Goal: Use online tool/utility: Utilize a website feature to perform a specific function

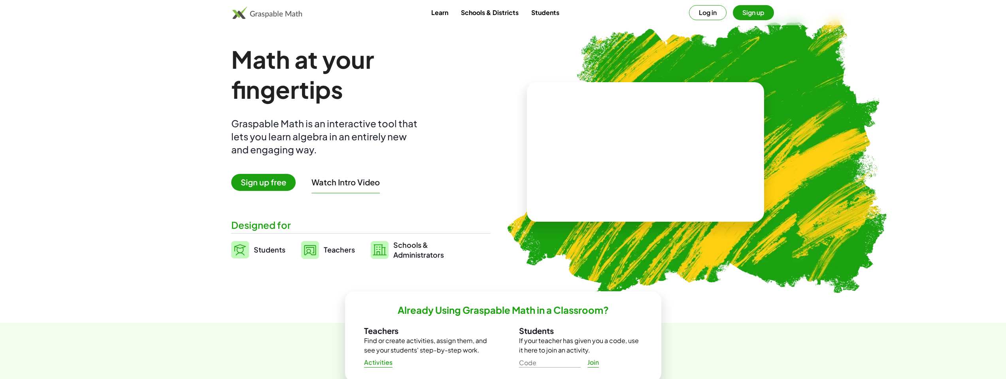
click at [547, 12] on link "Students" at bounding box center [545, 12] width 41 height 15
click at [692, 9] on button "Log in" at bounding box center [708, 12] width 38 height 15
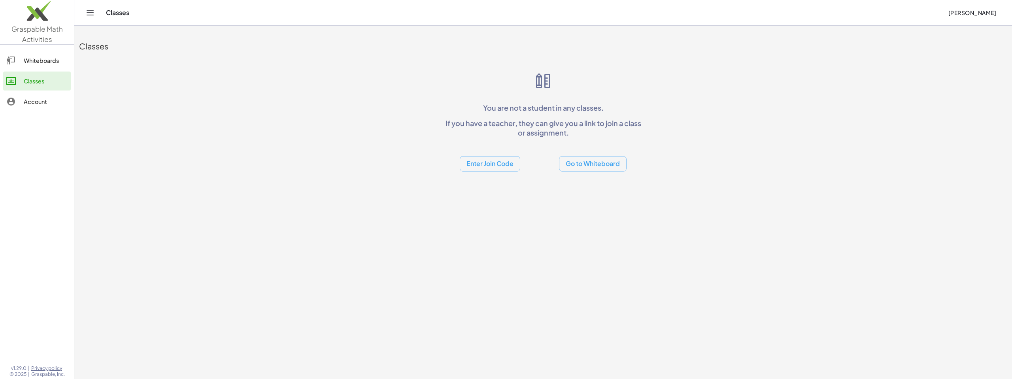
click at [49, 62] on div "Whiteboards" at bounding box center [46, 60] width 44 height 9
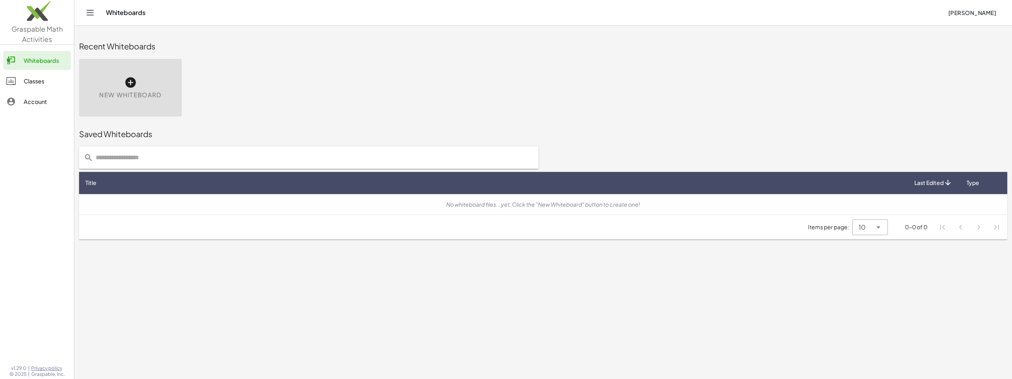
click at [95, 15] on icon "Toggle navigation" at bounding box center [89, 12] width 9 height 9
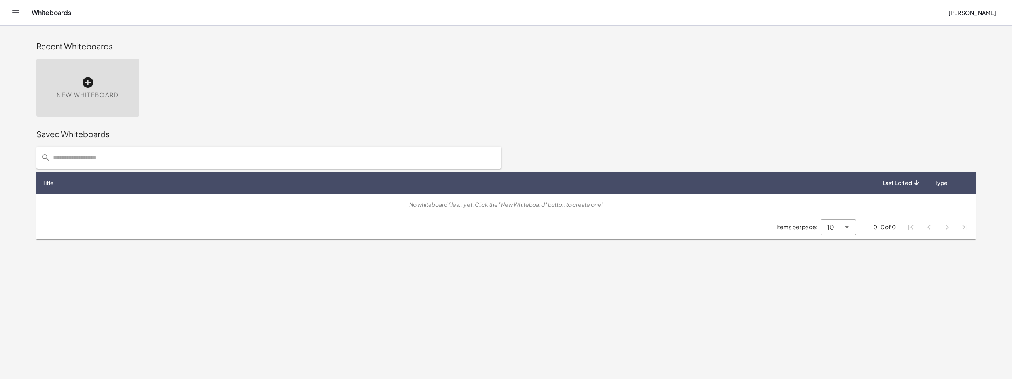
click at [14, 17] on icon "Toggle navigation" at bounding box center [15, 12] width 9 height 9
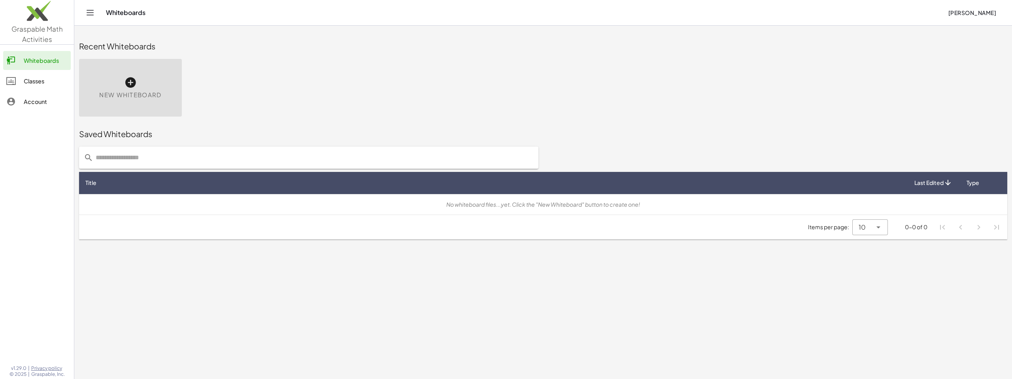
click at [119, 72] on div "New Whiteboard" at bounding box center [130, 88] width 103 height 58
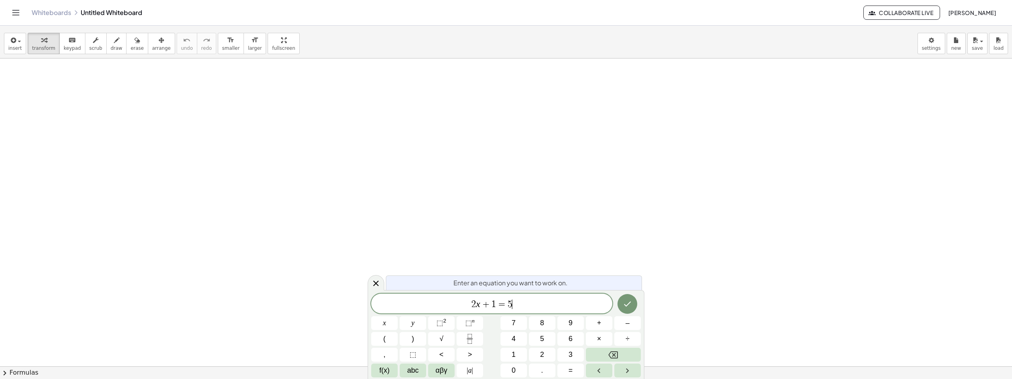
click at [530, 305] on span "2 x + 1 = 5 ​" at bounding box center [491, 304] width 241 height 11
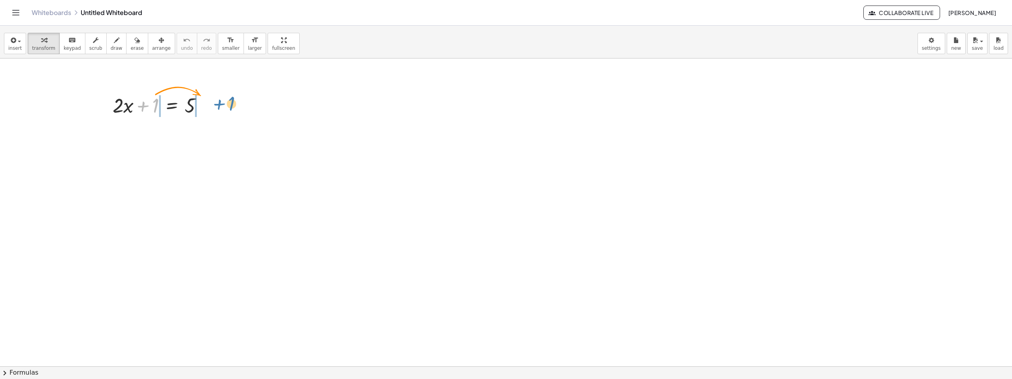
drag, startPoint x: 155, startPoint y: 109, endPoint x: 224, endPoint y: 109, distance: 68.8
click at [171, 153] on icon at bounding box center [172, 152] width 8 height 8
click at [204, 152] on icon at bounding box center [203, 152] width 7 height 7
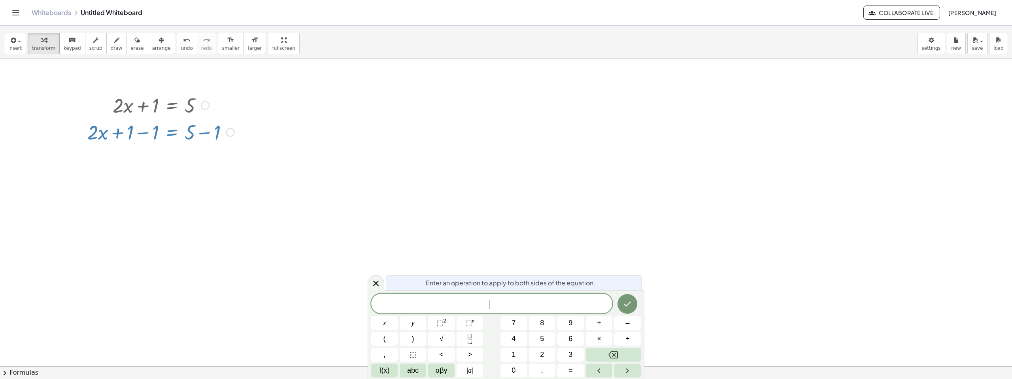
click at [206, 104] on div at bounding box center [205, 105] width 9 height 9
click at [242, 151] on div at bounding box center [506, 366] width 1012 height 616
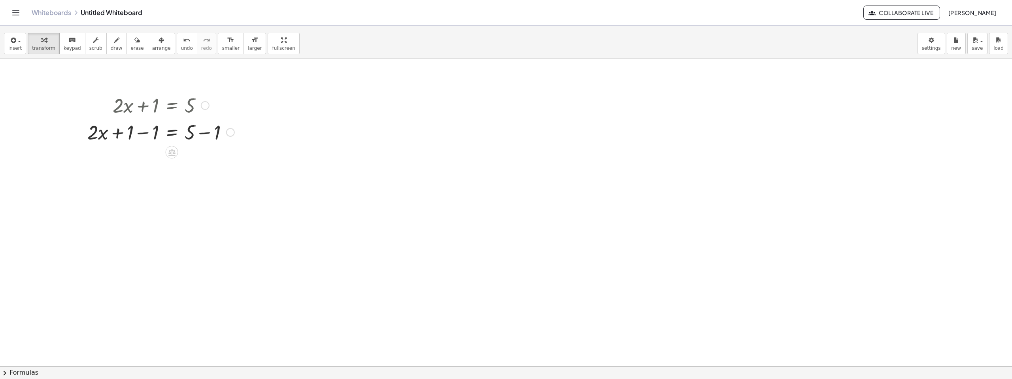
click at [179, 134] on div at bounding box center [160, 131] width 155 height 27
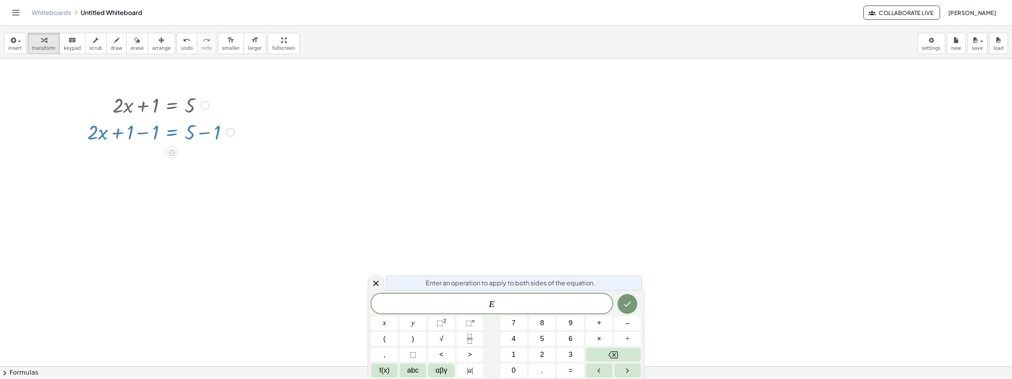
click at [159, 138] on div at bounding box center [160, 131] width 155 height 27
click at [172, 151] on icon at bounding box center [171, 152] width 7 height 7
click at [185, 151] on span "÷" at bounding box center [187, 152] width 4 height 11
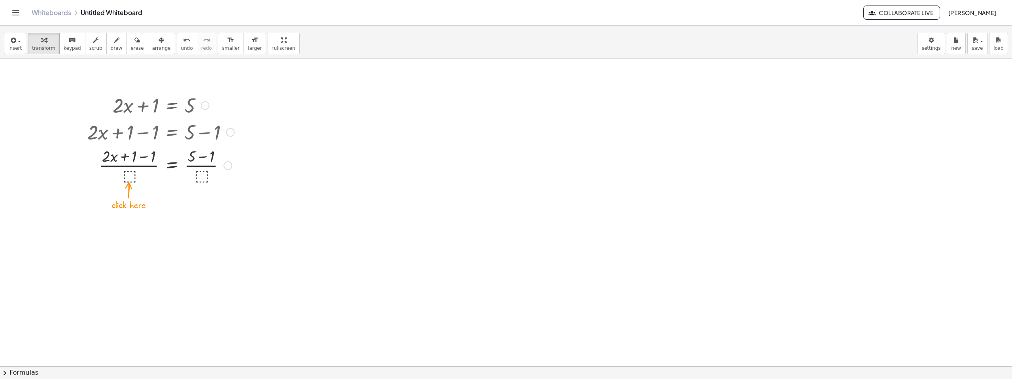
click at [128, 176] on div at bounding box center [160, 165] width 155 height 40
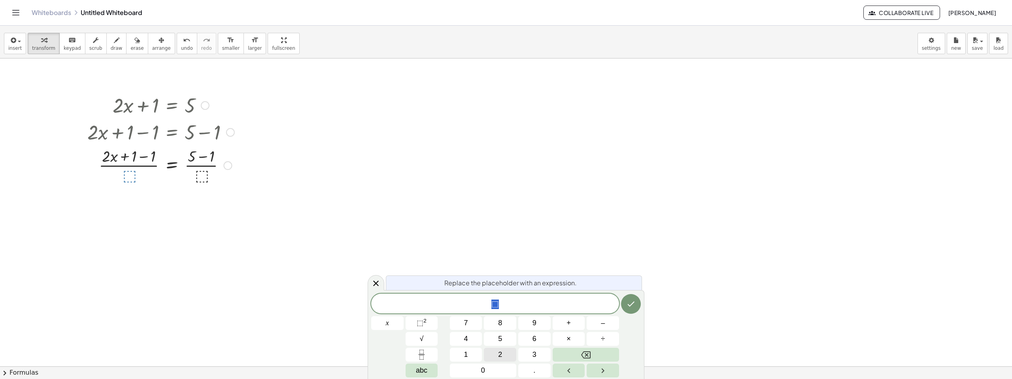
click at [500, 350] on span "2" at bounding box center [500, 354] width 4 height 11
click at [634, 307] on icon "Done" at bounding box center [630, 303] width 9 height 9
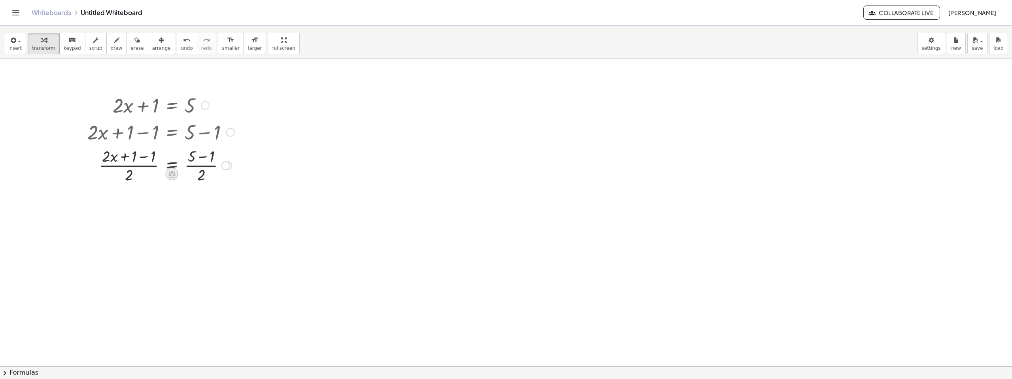
click at [177, 174] on div at bounding box center [172, 174] width 13 height 13
click at [237, 170] on div at bounding box center [160, 165] width 155 height 40
click at [39, 47] on span "transform" at bounding box center [43, 48] width 23 height 6
click at [126, 14] on div "Whiteboards Untitled Whiteboard" at bounding box center [447, 13] width 831 height 8
drag, startPoint x: 71, startPoint y: 87, endPoint x: 262, endPoint y: 189, distance: 217.1
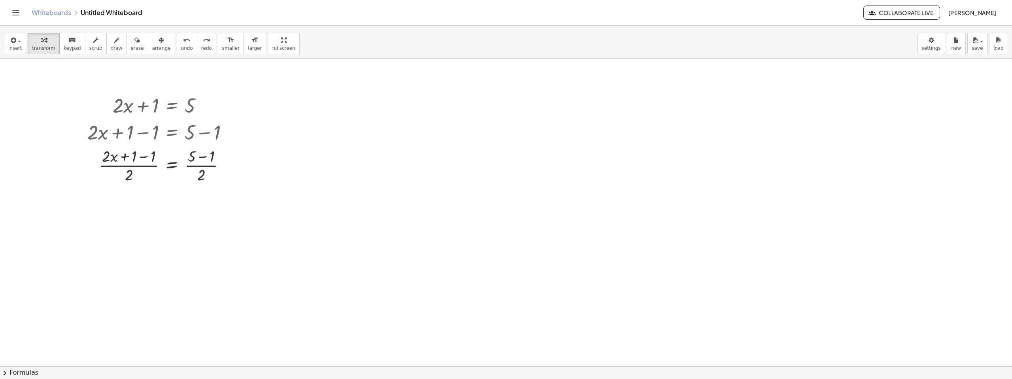
click at [283, 191] on div at bounding box center [506, 366] width 1012 height 616
drag, startPoint x: 166, startPoint y: 131, endPoint x: 330, endPoint y: 144, distance: 164.5
click at [448, 162] on div "+ · 2 · x + 1 = 5 Go back to this line Copy line as LaTeX Copy derivation as La…" at bounding box center [506, 366] width 1012 height 616
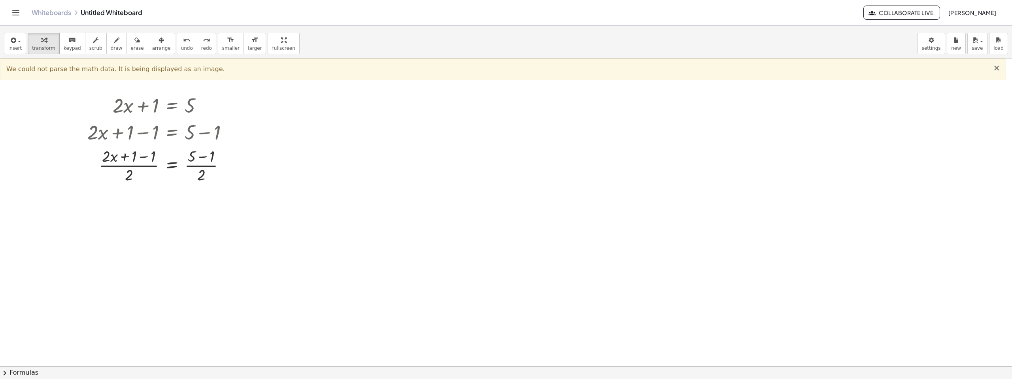
click at [998, 69] on span "×" at bounding box center [996, 67] width 7 height 9
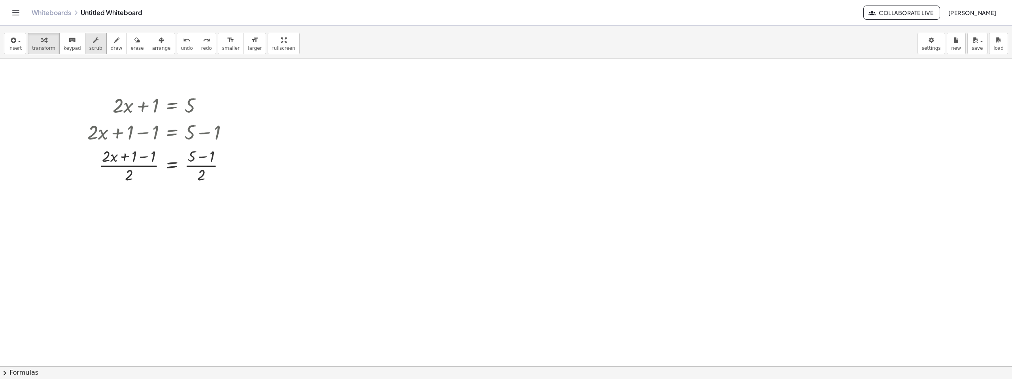
click at [92, 51] on span "scrub" at bounding box center [95, 48] width 13 height 6
click at [156, 116] on div "▼" at bounding box center [155, 116] width 5 height 7
click at [190, 115] on div "▼" at bounding box center [189, 116] width 5 height 7
click at [116, 114] on div "▼" at bounding box center [117, 116] width 5 height 7
click at [111, 49] on span "draw" at bounding box center [117, 48] width 12 height 6
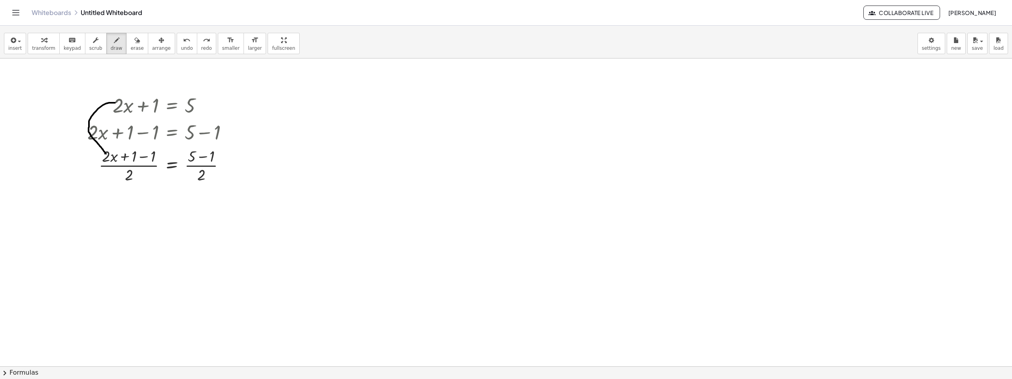
drag, startPoint x: 115, startPoint y: 103, endPoint x: 109, endPoint y: 157, distance: 54.5
click at [109, 156] on div at bounding box center [506, 366] width 1012 height 616
click at [152, 47] on span "arrange" at bounding box center [161, 48] width 19 height 6
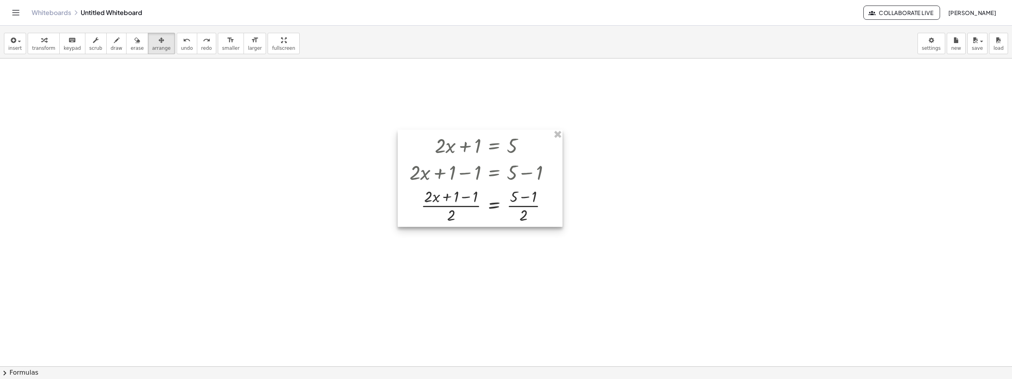
drag, startPoint x: 175, startPoint y: 96, endPoint x: 497, endPoint y: 136, distance: 324.6
click at [497, 136] on div at bounding box center [480, 178] width 165 height 97
drag, startPoint x: 266, startPoint y: 47, endPoint x: 266, endPoint y: 95, distance: 47.8
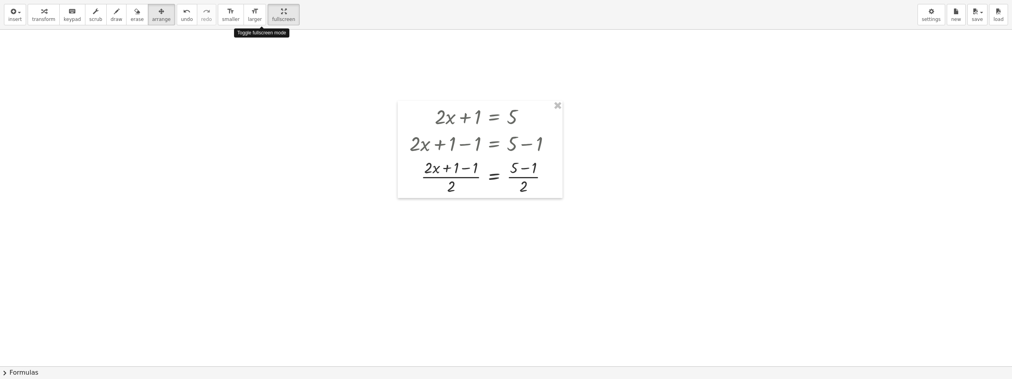
click at [266, 95] on div "insert select one: Math Expression Function Text Youtube Video Graphing Geometr…" at bounding box center [506, 189] width 1012 height 379
drag, startPoint x: 263, startPoint y: 14, endPoint x: 263, endPoint y: -34, distance: 47.8
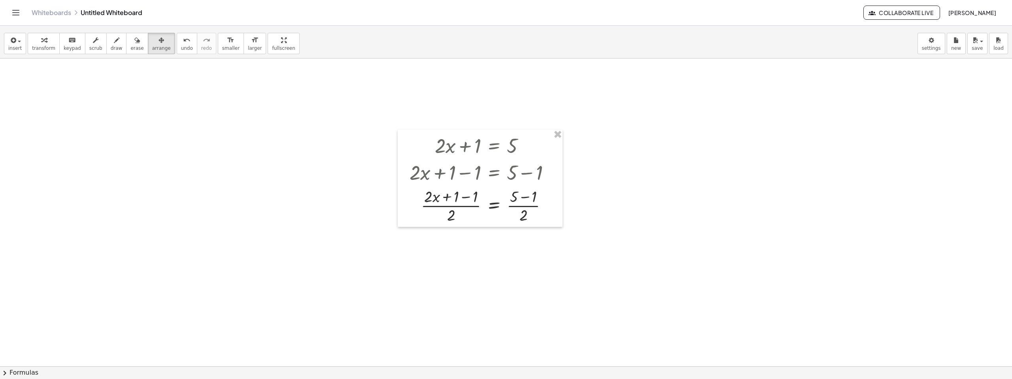
click at [263, 0] on html "Graspable Math Activities Whiteboards Classes Account v1.29.0 | Privacy policy …" at bounding box center [506, 189] width 1012 height 379
click at [827, 92] on div at bounding box center [506, 366] width 1012 height 616
click at [926, 49] on body "Graspable Math Activities Whiteboards Classes Account v1.29.0 | Privacy policy …" at bounding box center [506, 189] width 1012 height 379
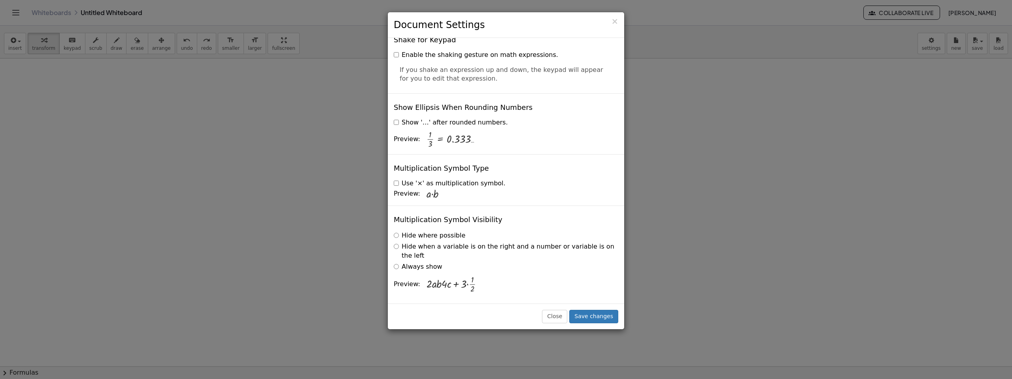
scroll to position [1936, 0]
click at [661, 230] on div "× Document Settings These settings are saved with the document you are currentl…" at bounding box center [506, 189] width 1012 height 379
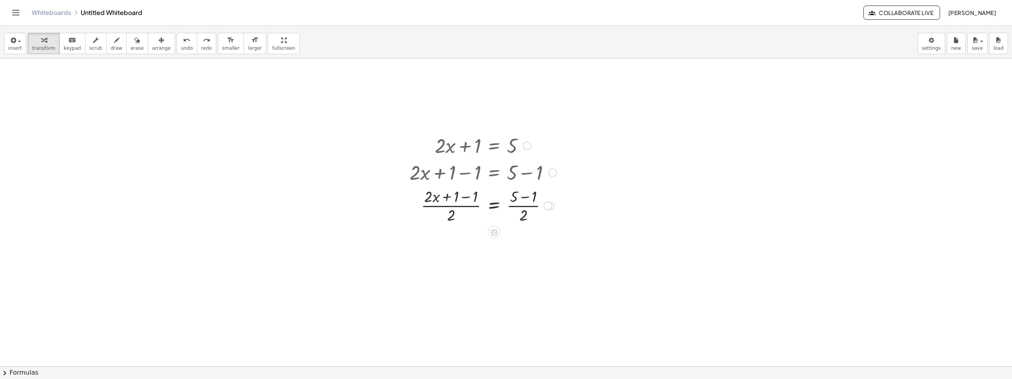
click at [552, 209] on div at bounding box center [482, 205] width 155 height 40
click at [532, 208] on div at bounding box center [491, 205] width 173 height 40
click at [538, 205] on div at bounding box center [491, 205] width 173 height 40
click at [546, 206] on div at bounding box center [547, 206] width 9 height 9
click at [580, 191] on span "Transform line" at bounding box center [581, 188] width 35 height 6
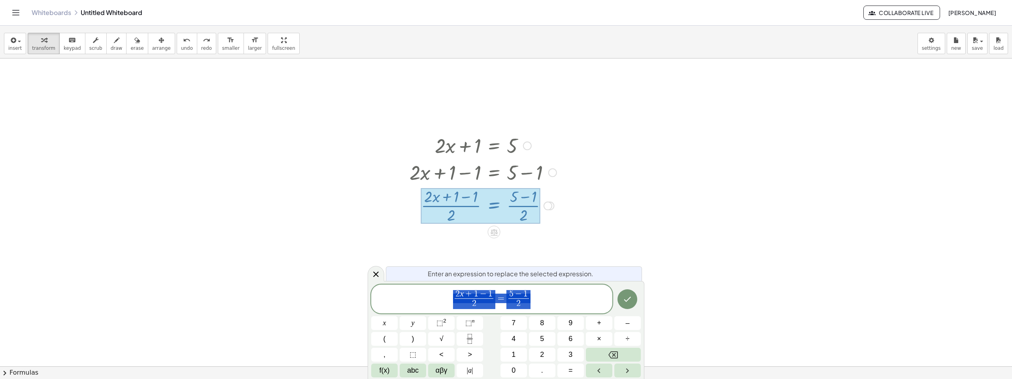
click at [633, 296] on button "Done" at bounding box center [627, 299] width 20 height 20
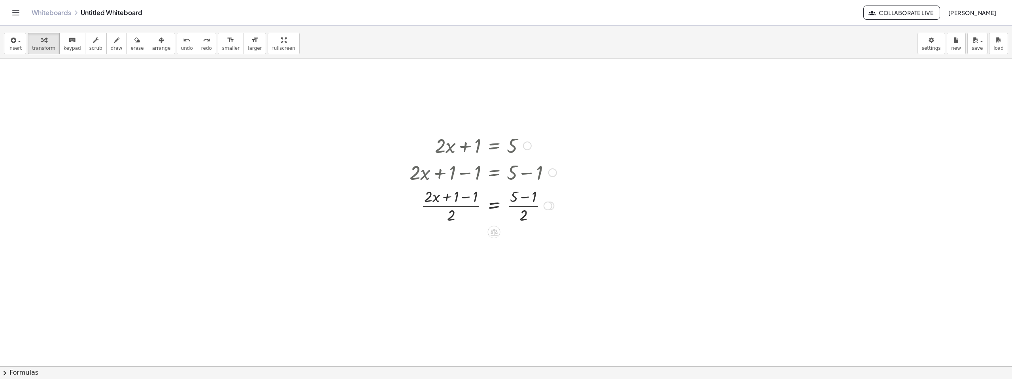
click at [546, 206] on div at bounding box center [547, 206] width 9 height 9
click at [535, 207] on div at bounding box center [482, 205] width 155 height 40
drag, startPoint x: 531, startPoint y: 197, endPoint x: 527, endPoint y: 197, distance: 4.0
click at [531, 197] on div at bounding box center [482, 205] width 155 height 40
click at [537, 174] on div at bounding box center [482, 171] width 155 height 27
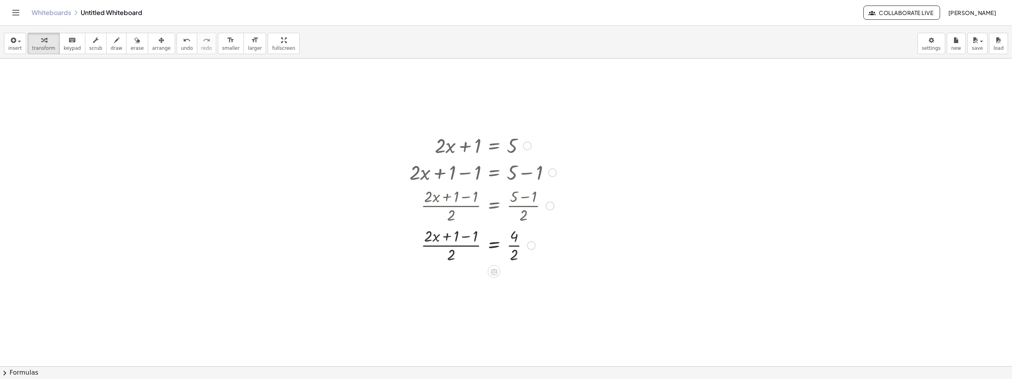
click at [527, 173] on div at bounding box center [482, 171] width 155 height 27
click at [468, 234] on div at bounding box center [482, 245] width 155 height 40
click at [515, 245] on div at bounding box center [482, 245] width 155 height 40
click at [473, 284] on div at bounding box center [482, 284] width 155 height 40
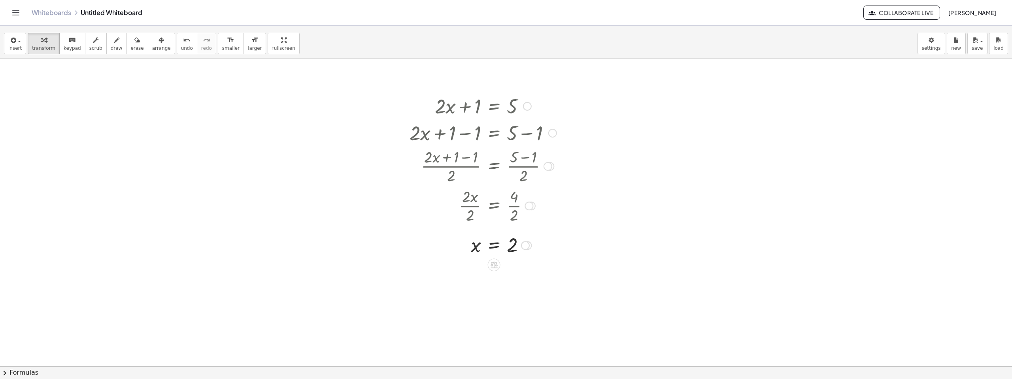
click at [496, 246] on div at bounding box center [482, 245] width 155 height 26
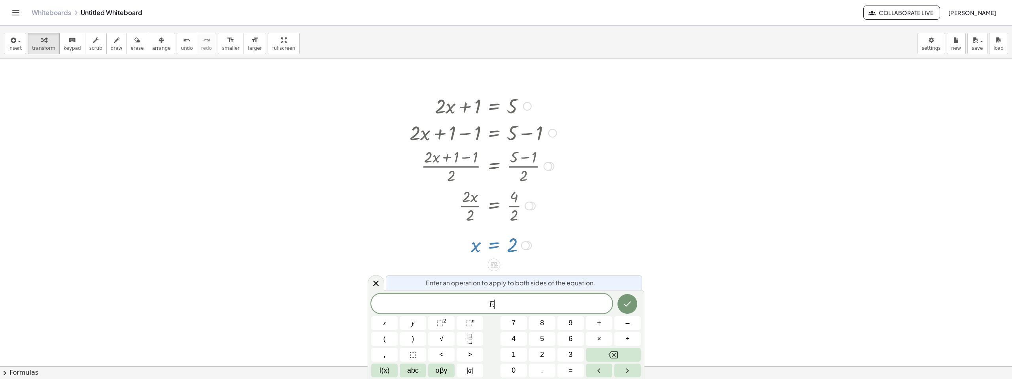
click at [565, 246] on div at bounding box center [506, 327] width 1012 height 616
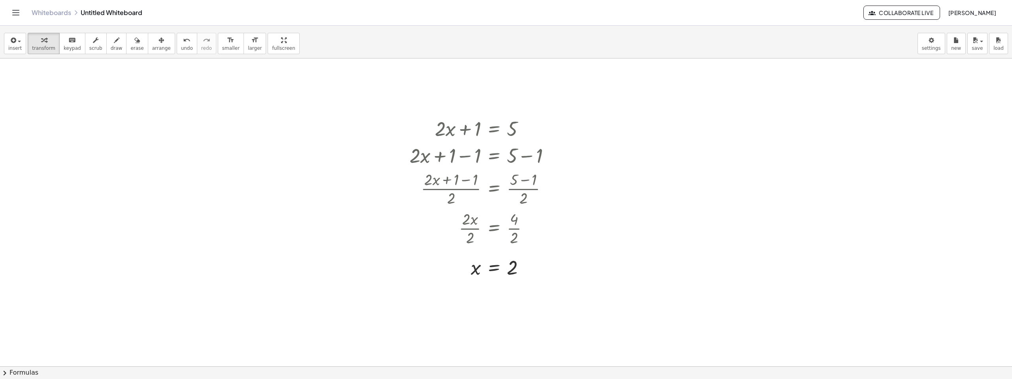
scroll to position [0, 0]
